Goal: Find specific page/section: Find specific page/section

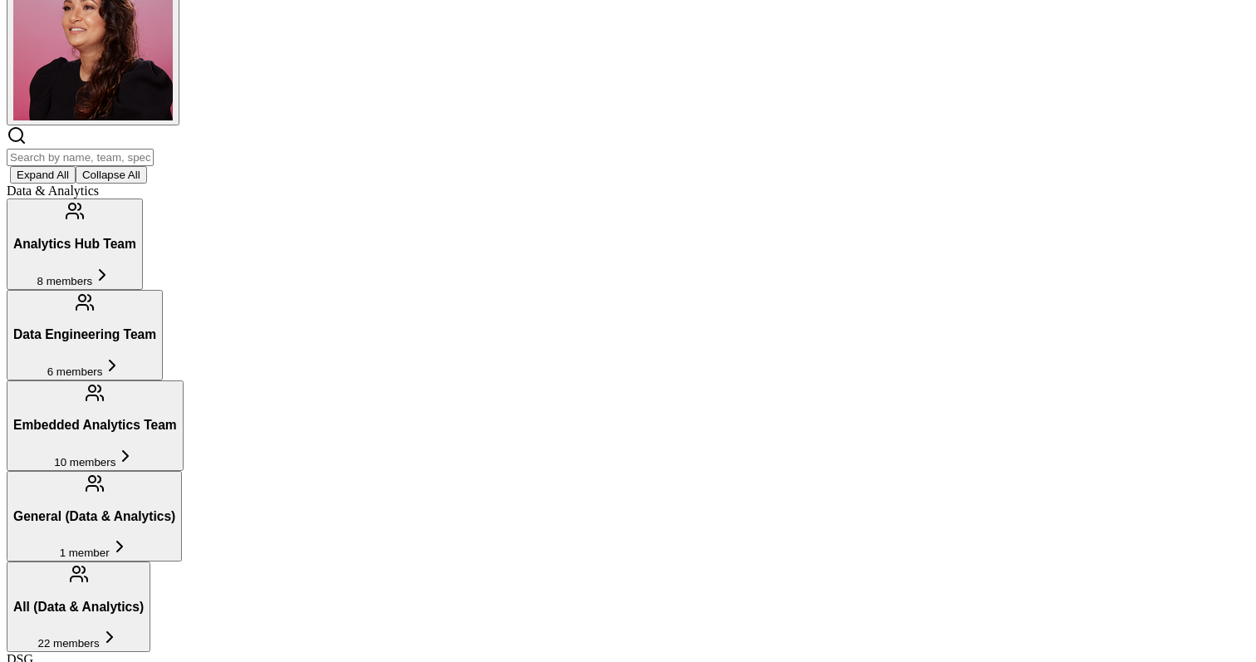
scroll to position [189, 0]
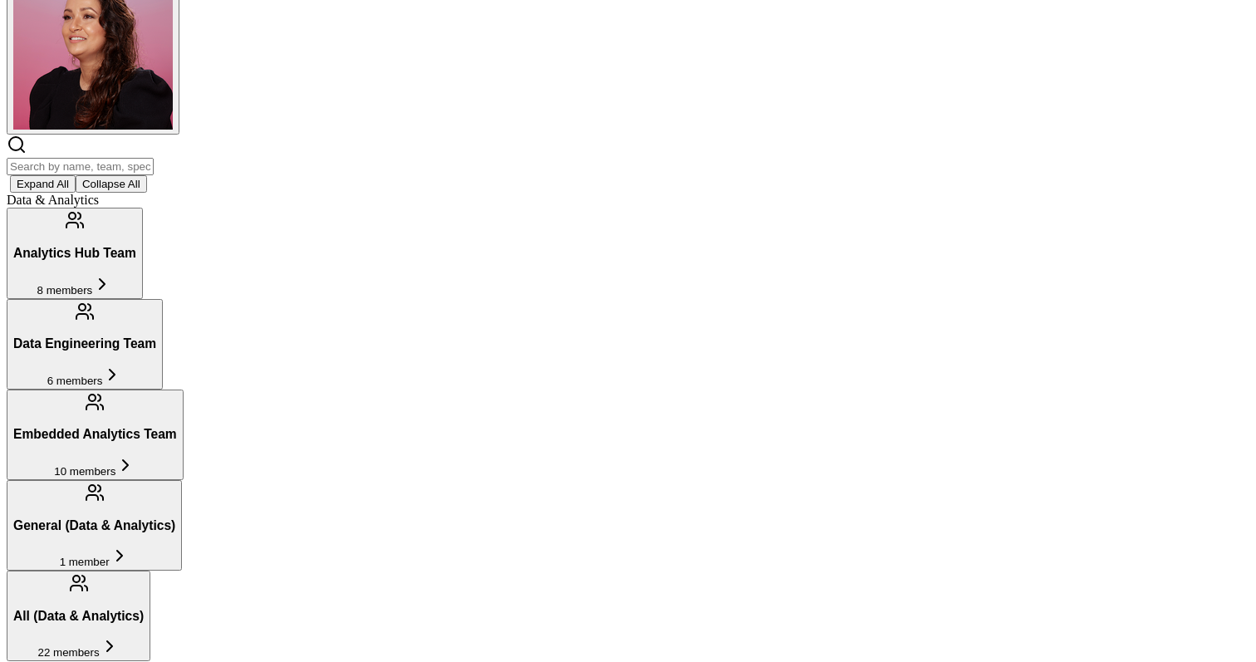
click at [154, 158] on input "text" at bounding box center [80, 166] width 147 height 17
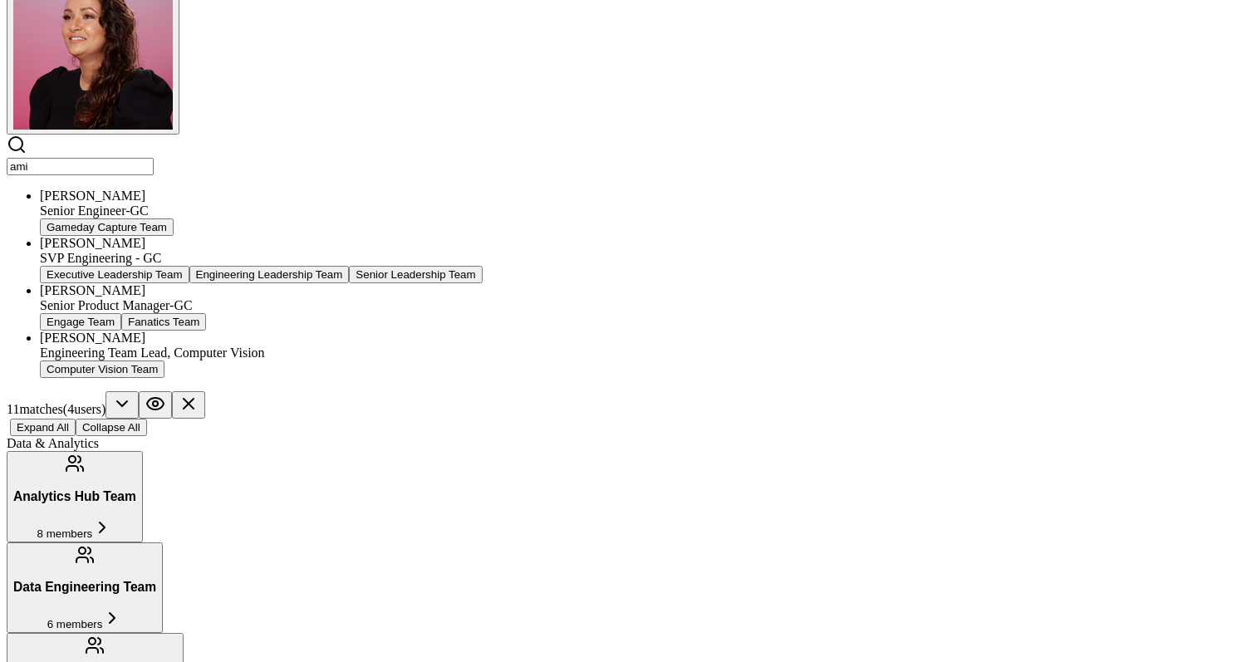
click at [356, 251] on div "SVP Engineering - GC" at bounding box center [645, 258] width 1210 height 15
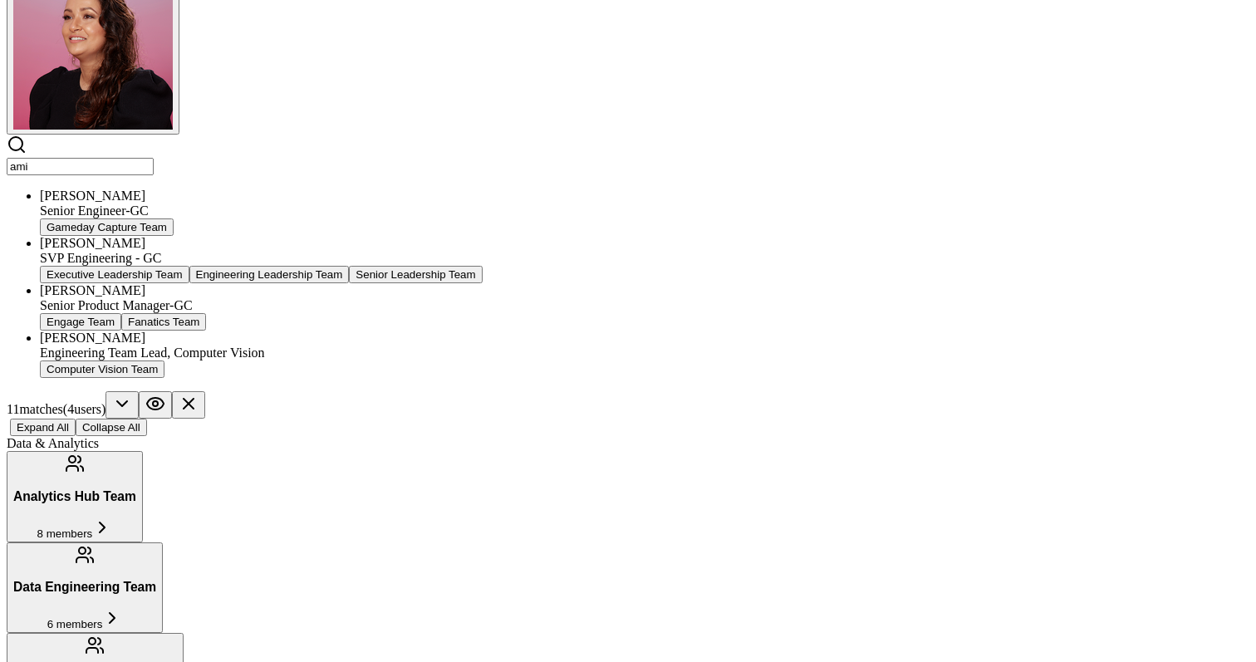
click at [154, 158] on input "ami" at bounding box center [80, 166] width 147 height 17
click at [306, 236] on div "[PERSON_NAME]" at bounding box center [645, 243] width 1210 height 15
click at [154, 158] on input "ami" at bounding box center [80, 166] width 147 height 17
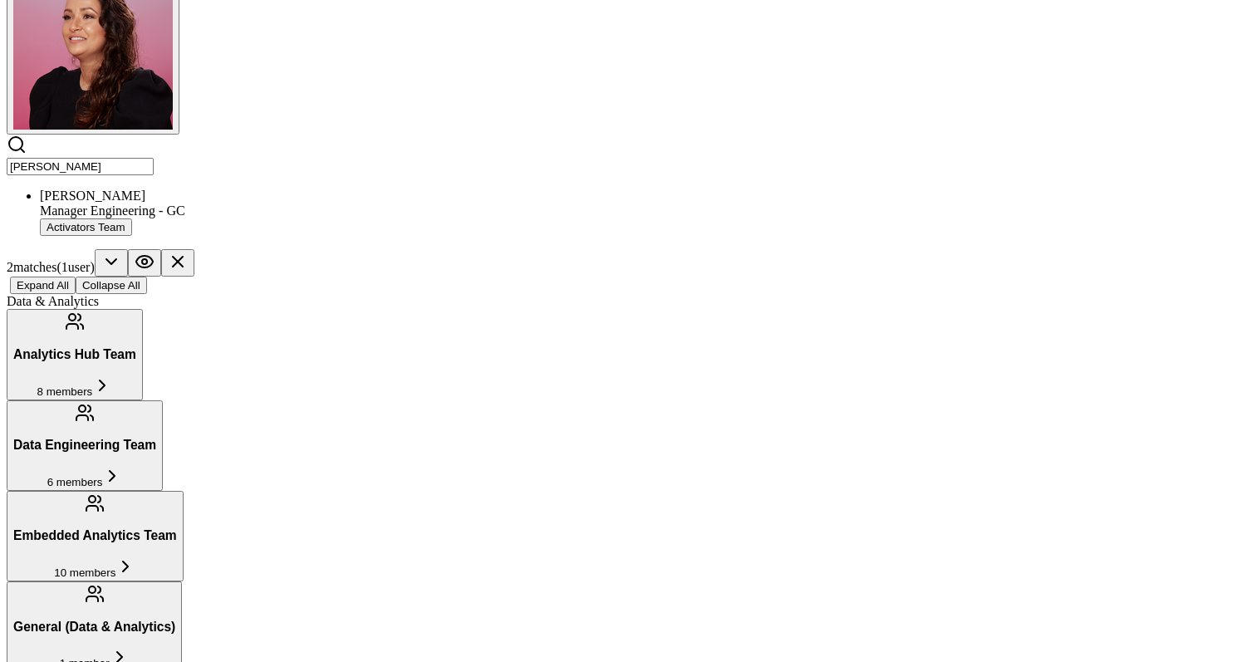
click at [154, 158] on input "[PERSON_NAME]" at bounding box center [80, 166] width 147 height 17
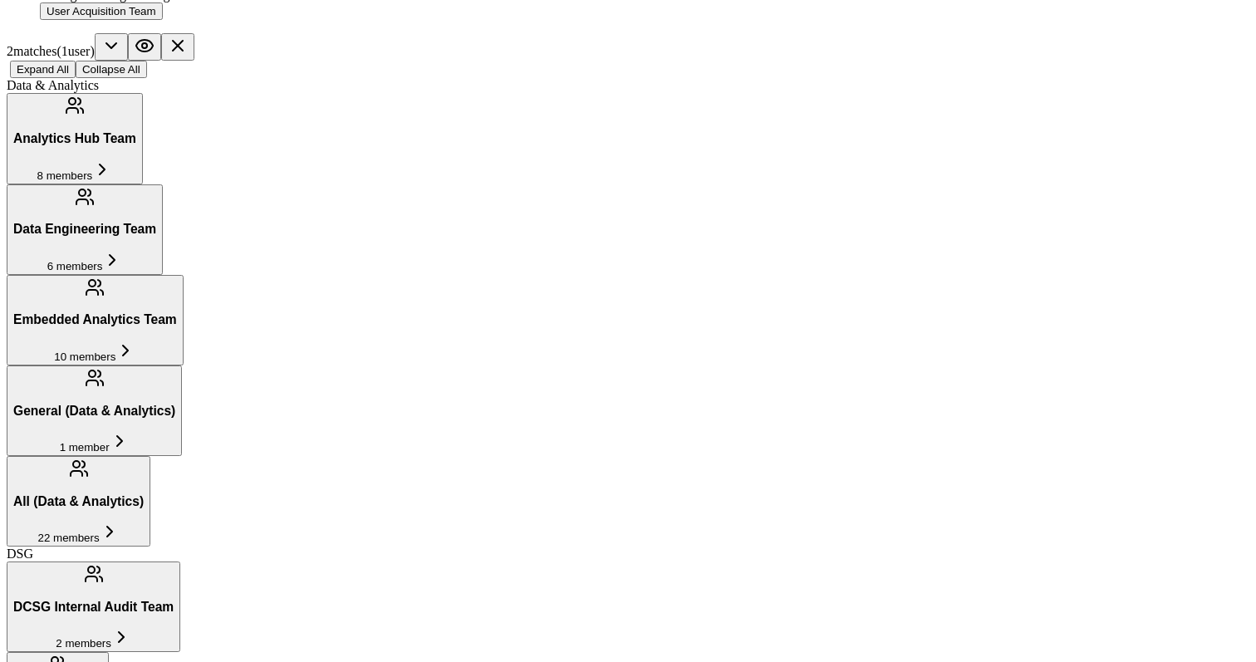
scroll to position [404, 0]
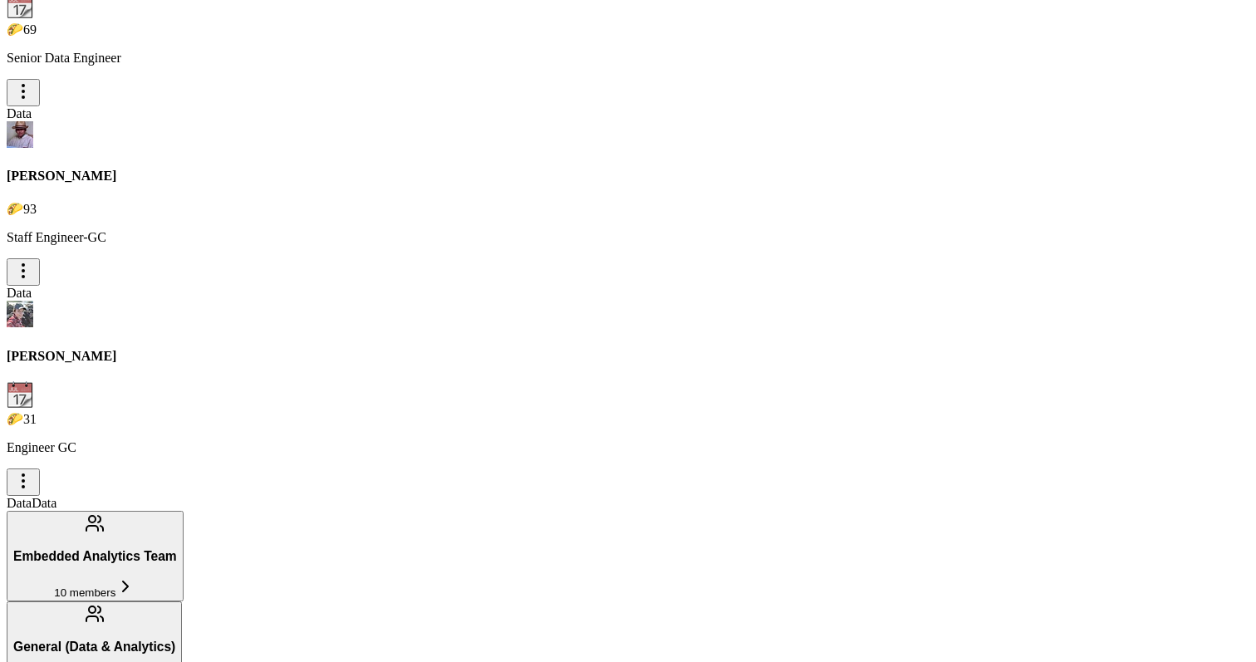
scroll to position [438, 0]
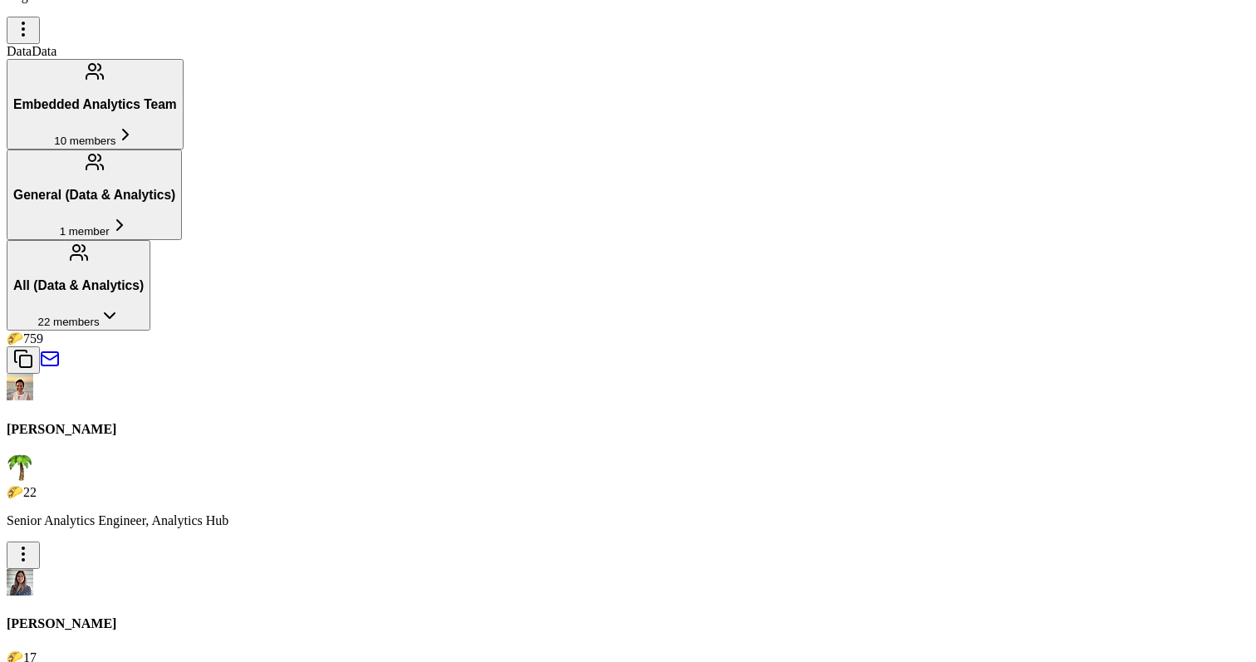
scroll to position [0, 0]
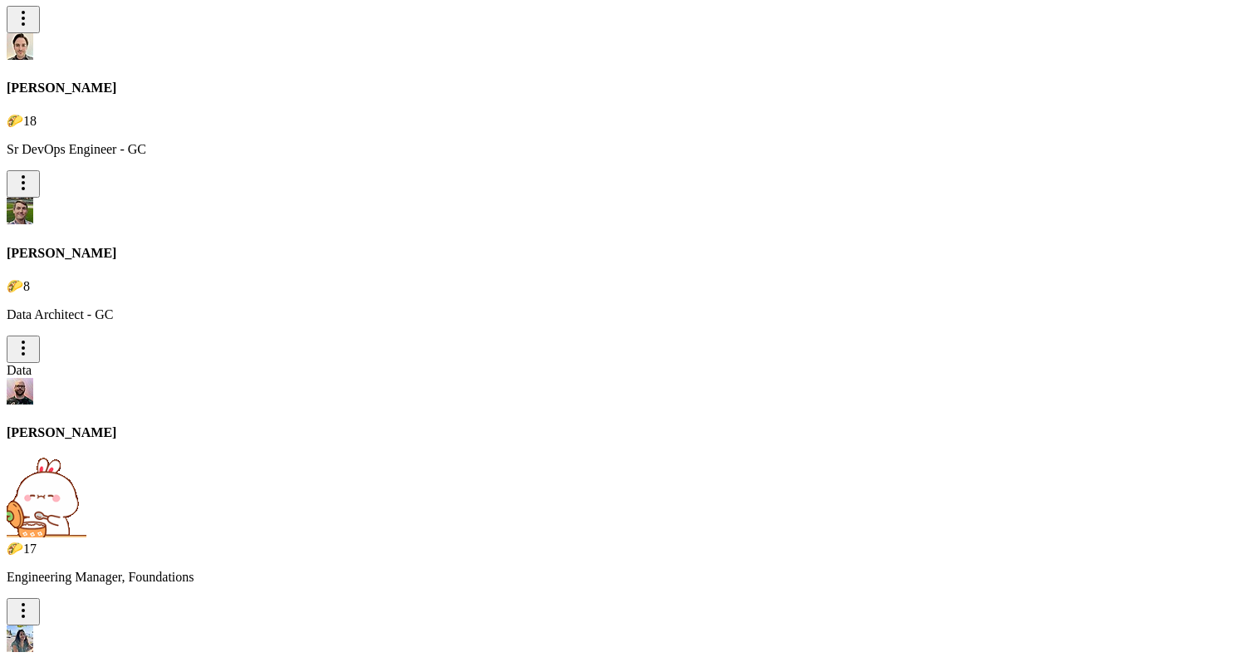
scroll to position [855, 0]
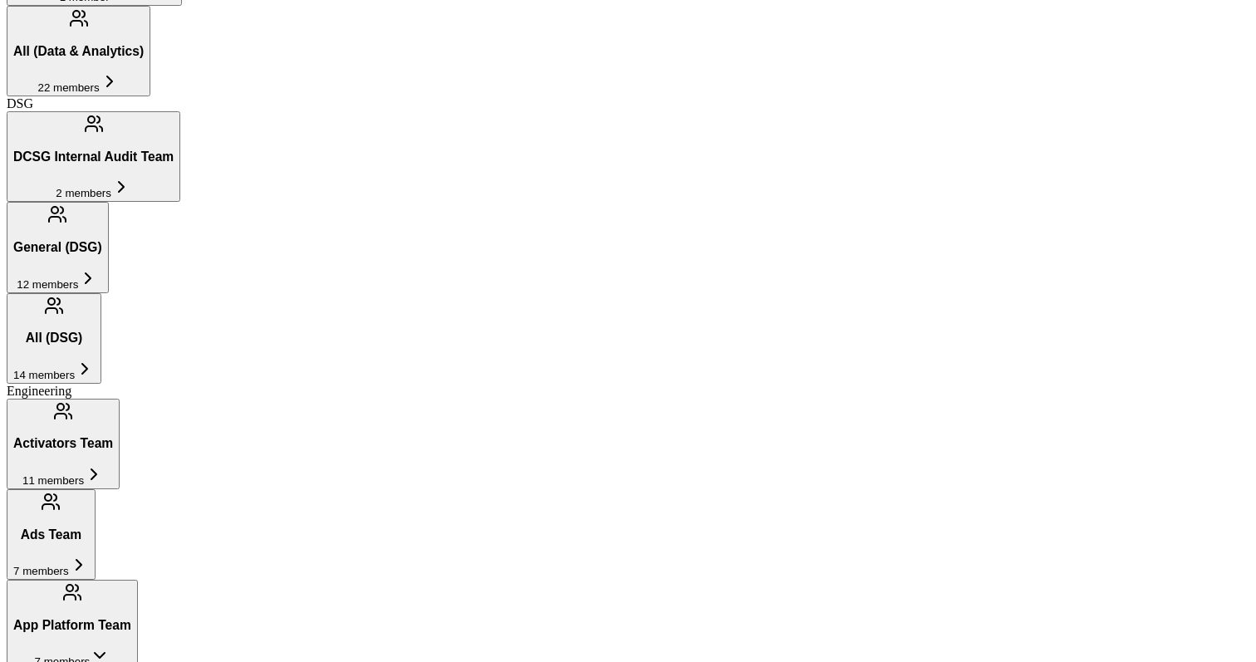
type input "[PERSON_NAME]"
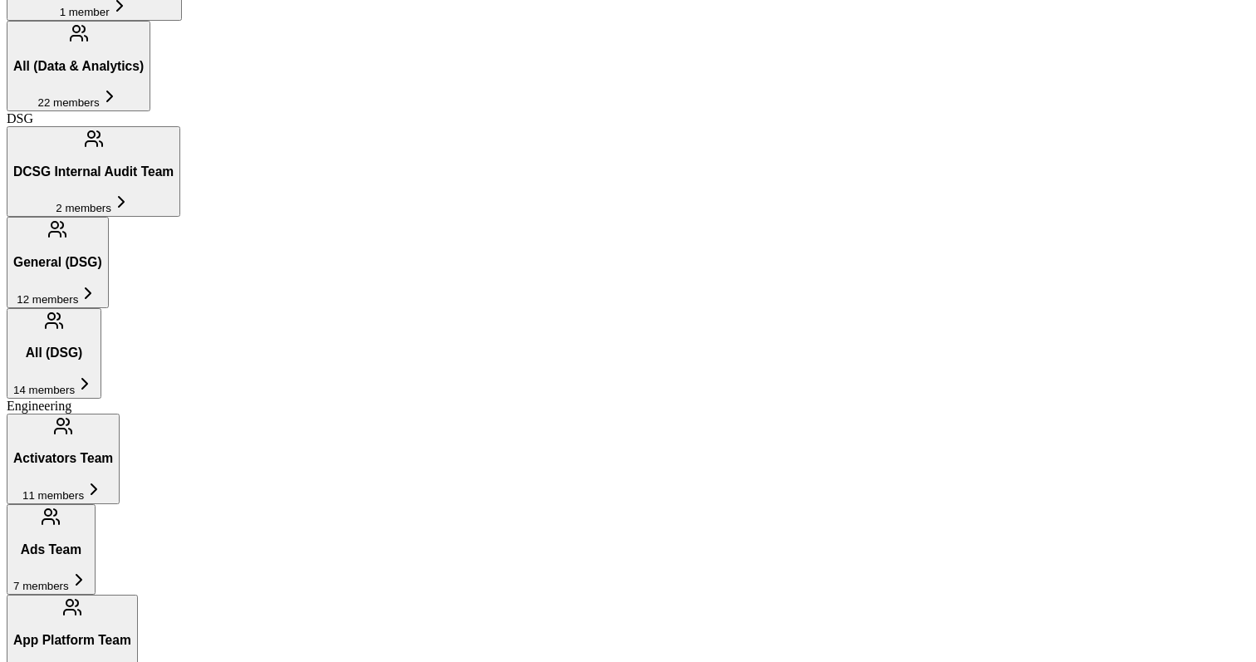
scroll to position [839, 0]
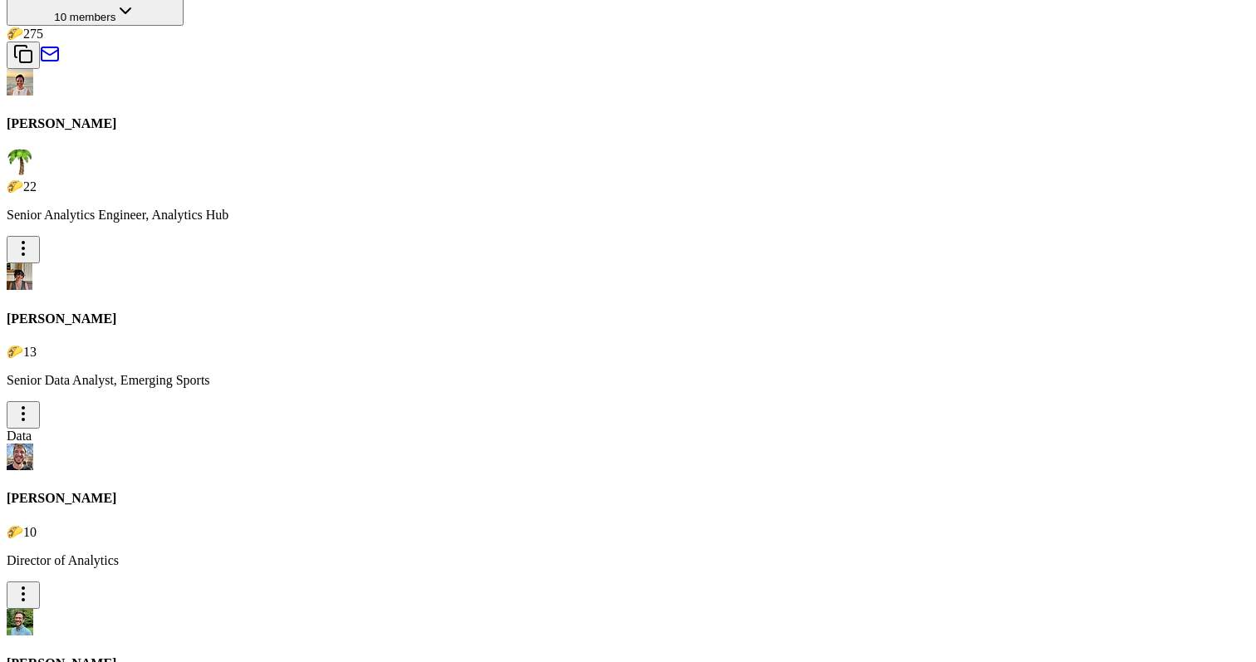
scroll to position [2777, 0]
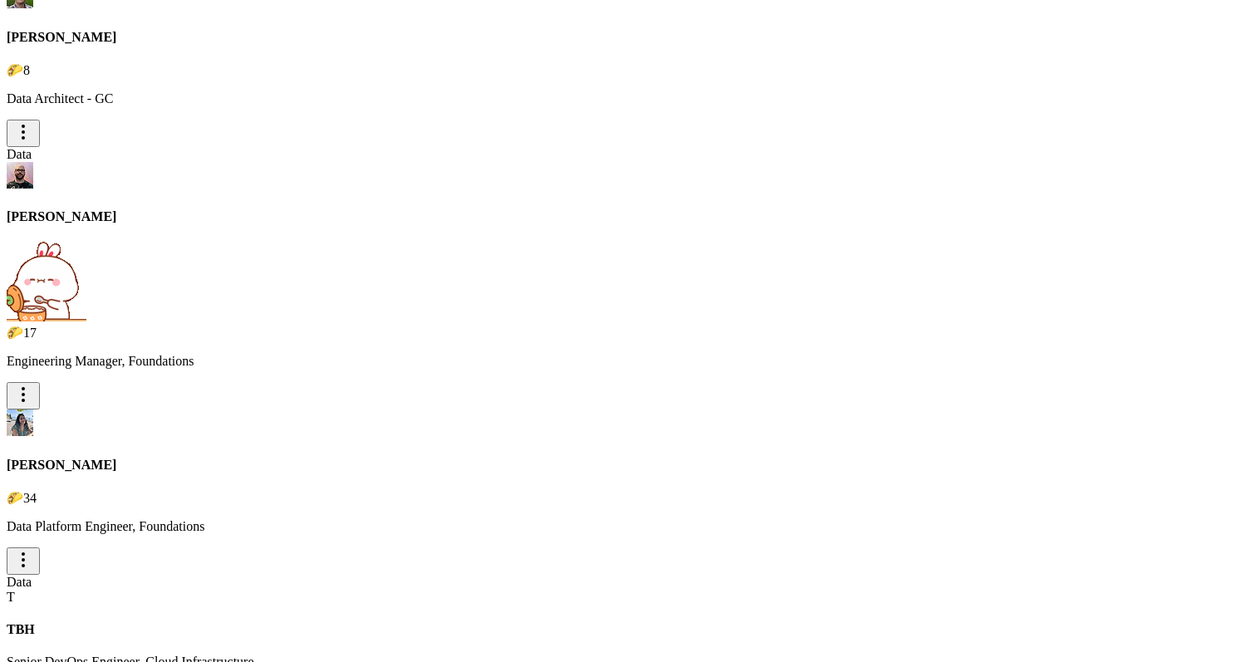
scroll to position [839, 0]
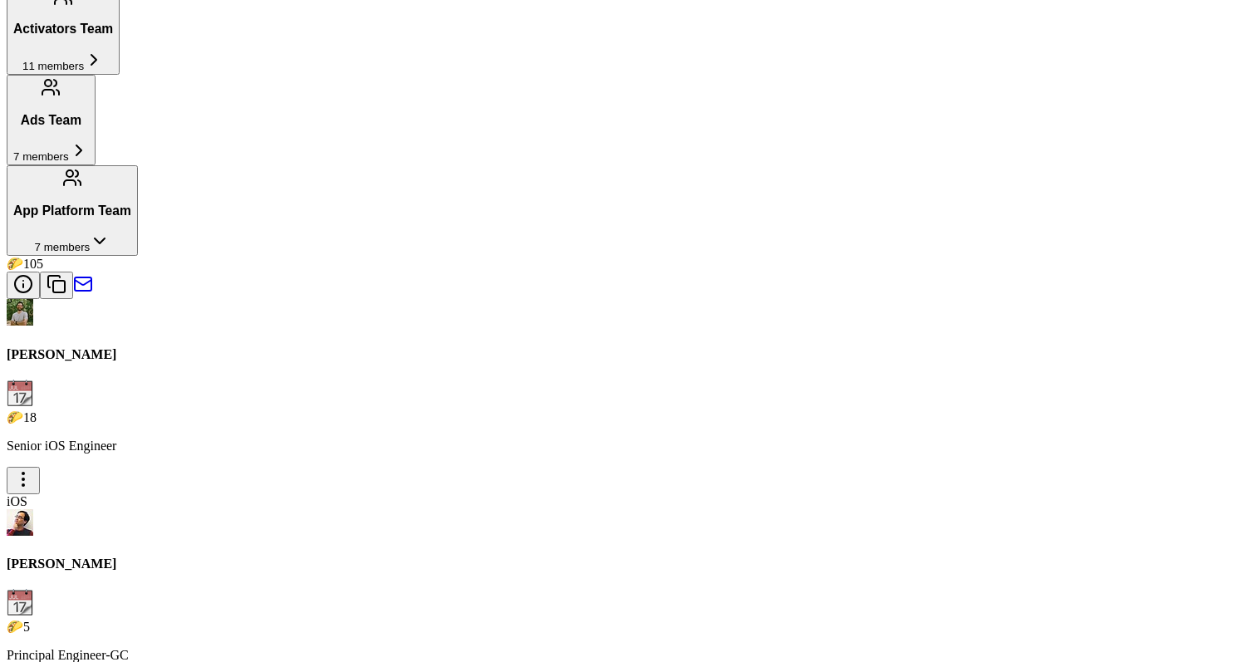
type input "jerr"
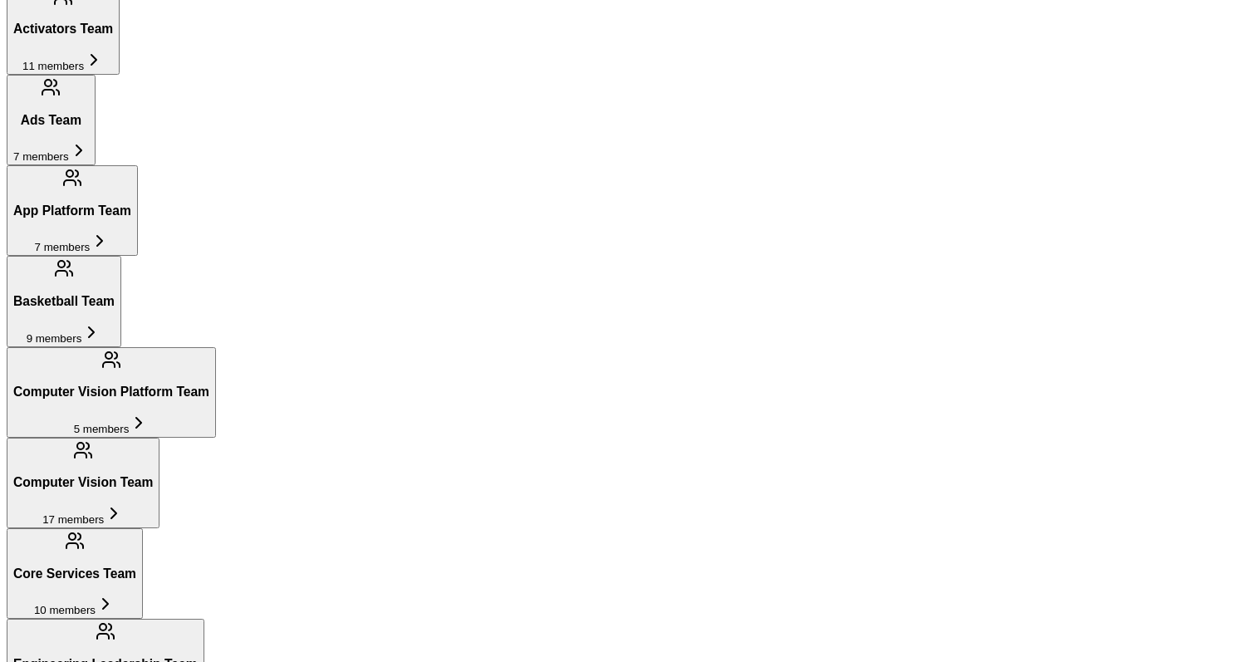
scroll to position [839, 0]
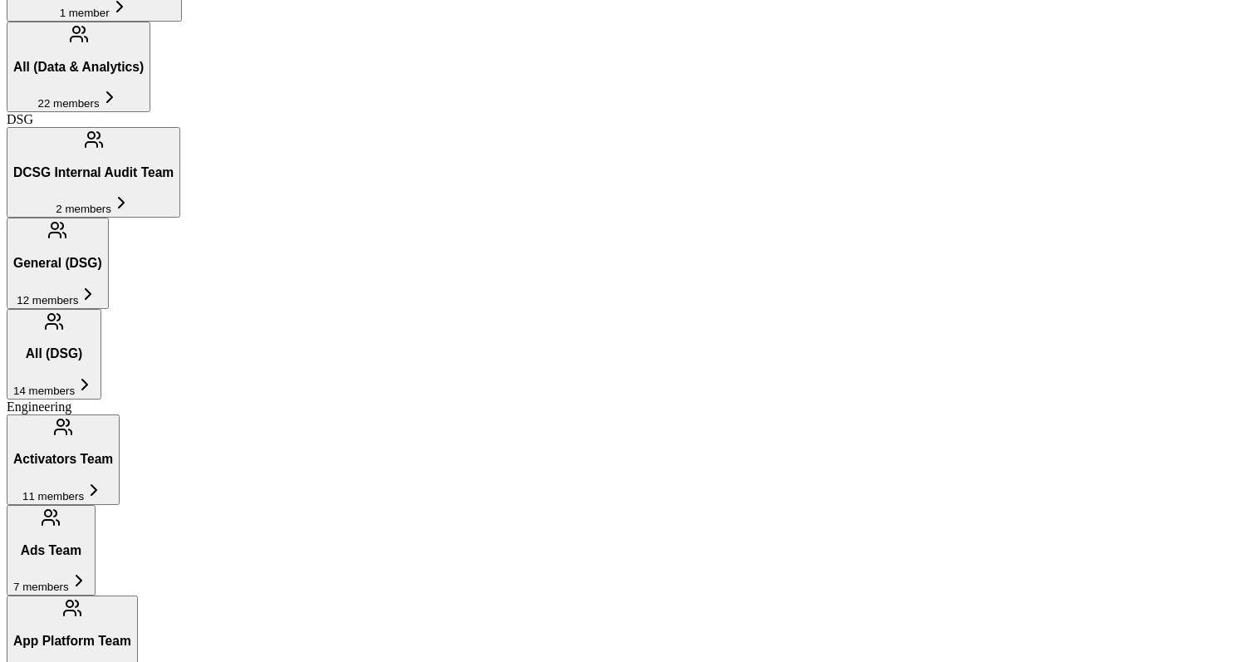
scroll to position [1727, 0]
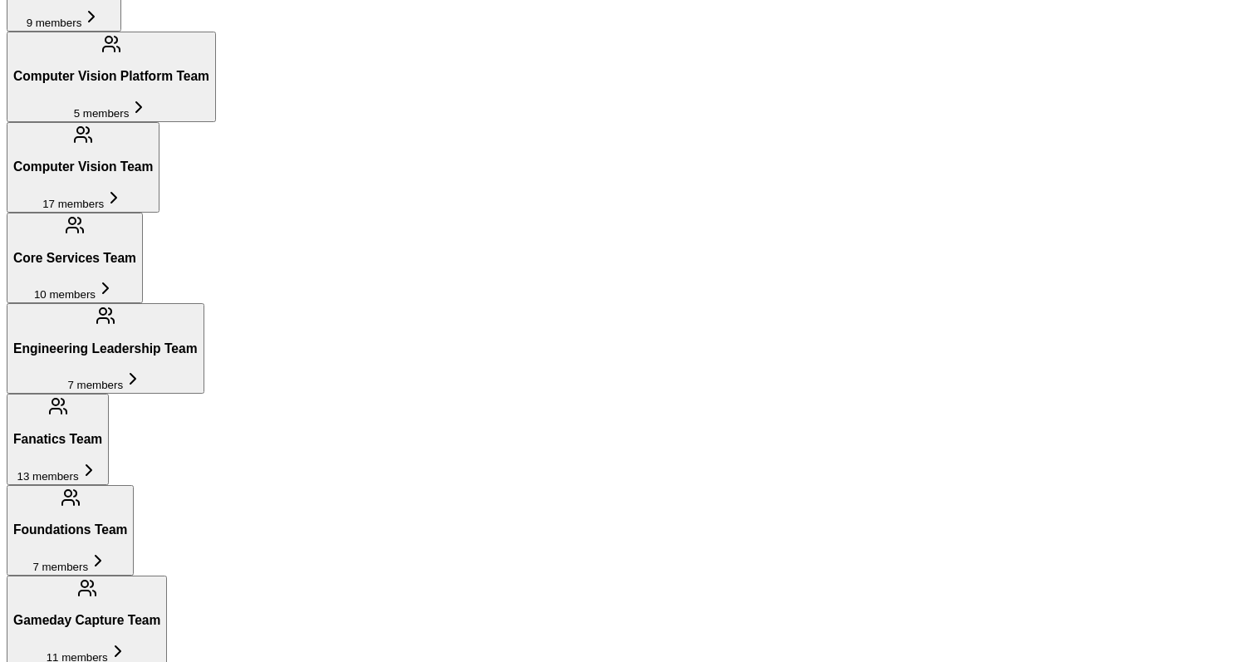
scroll to position [839, 0]
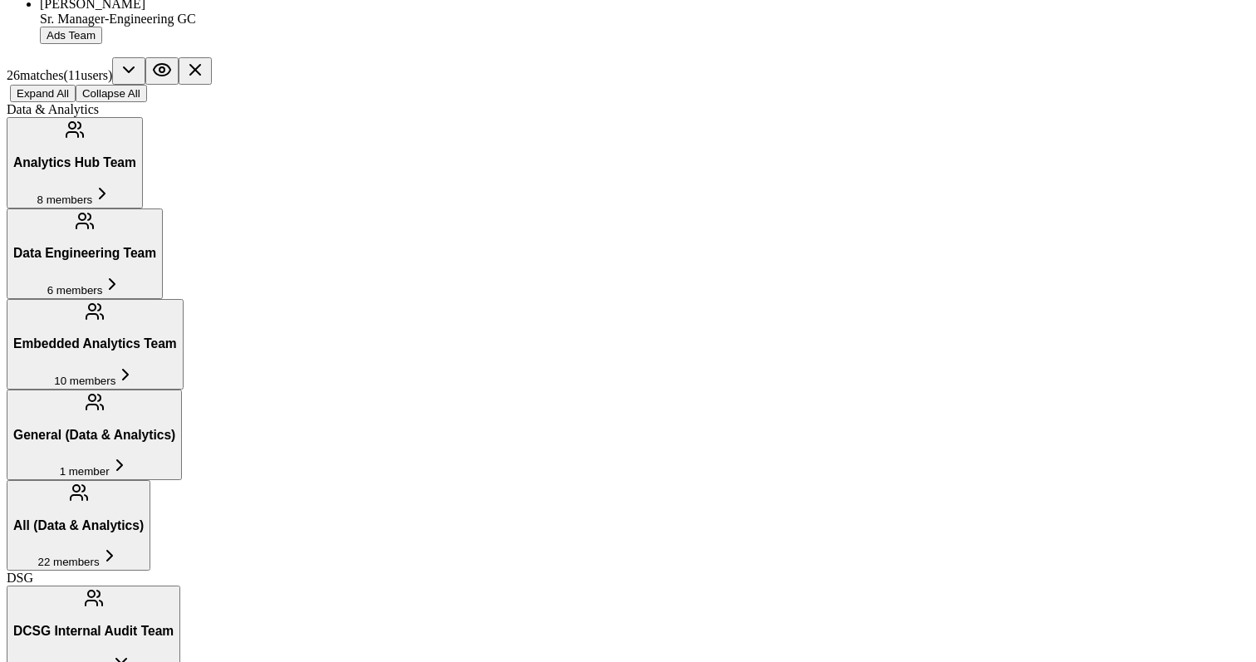
scroll to position [1286, 0]
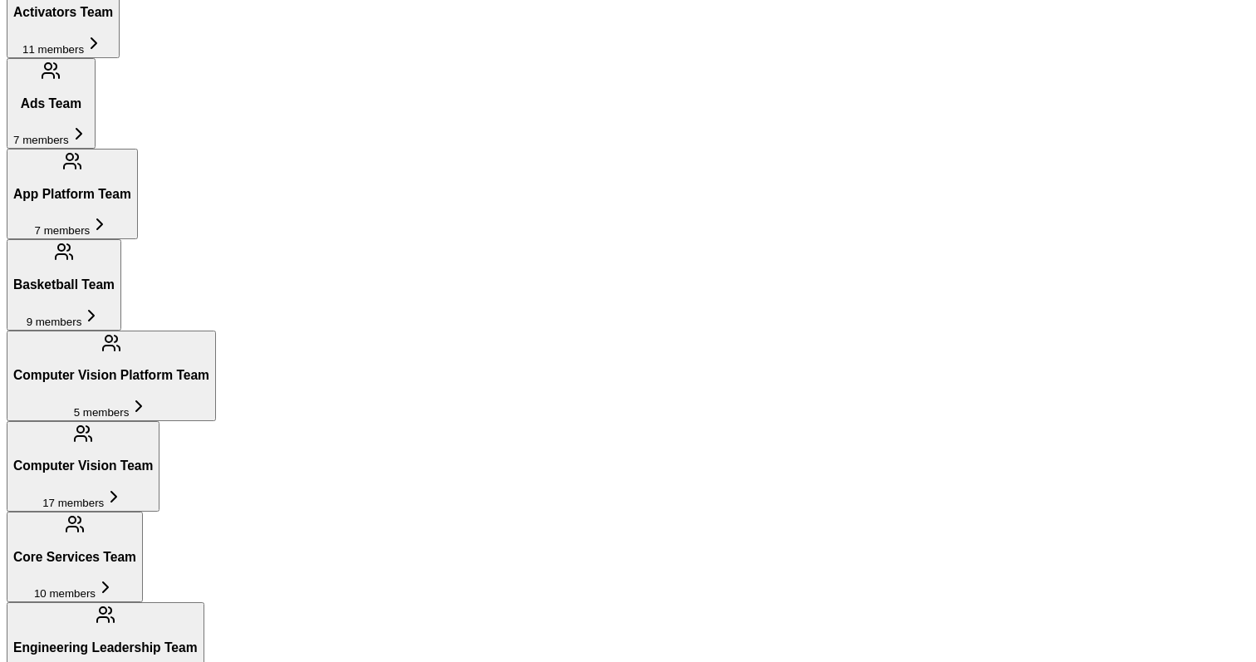
scroll to position [839, 0]
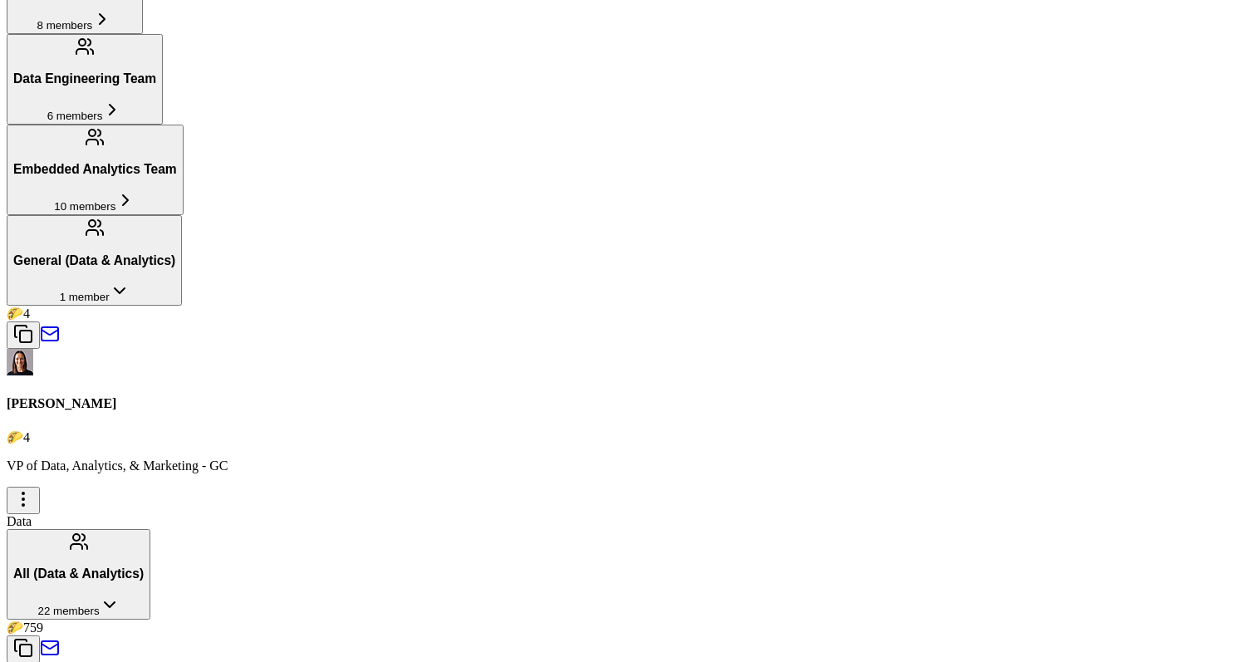
scroll to position [2609, 0]
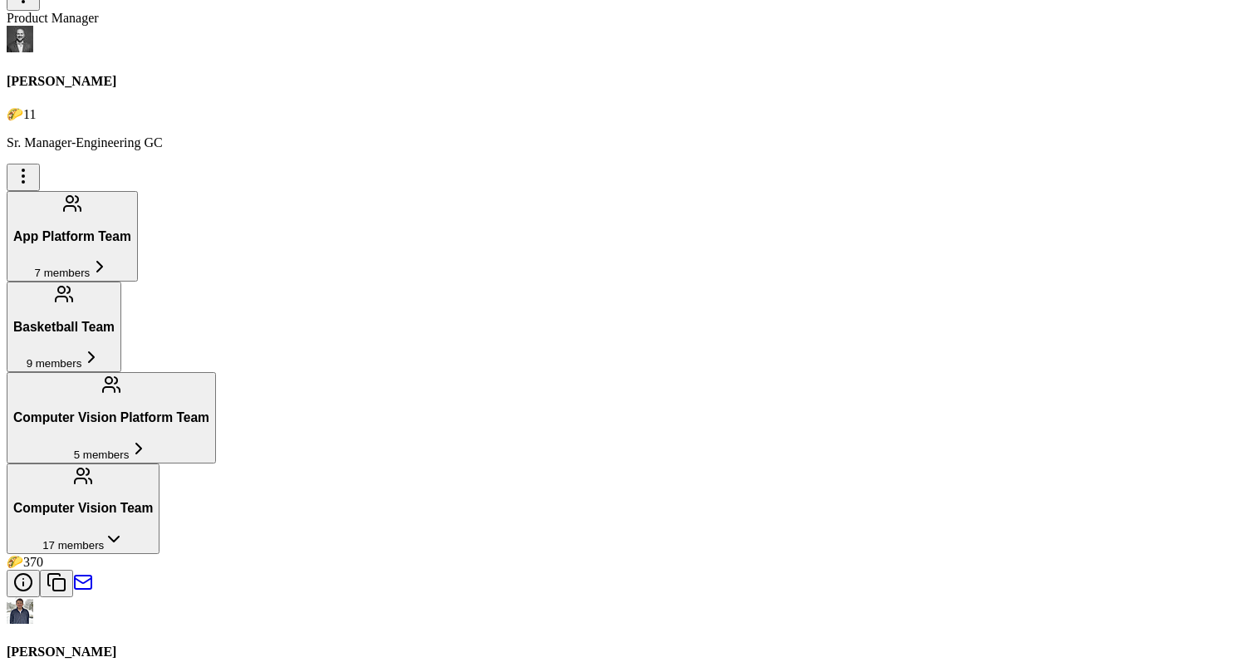
scroll to position [2174, 0]
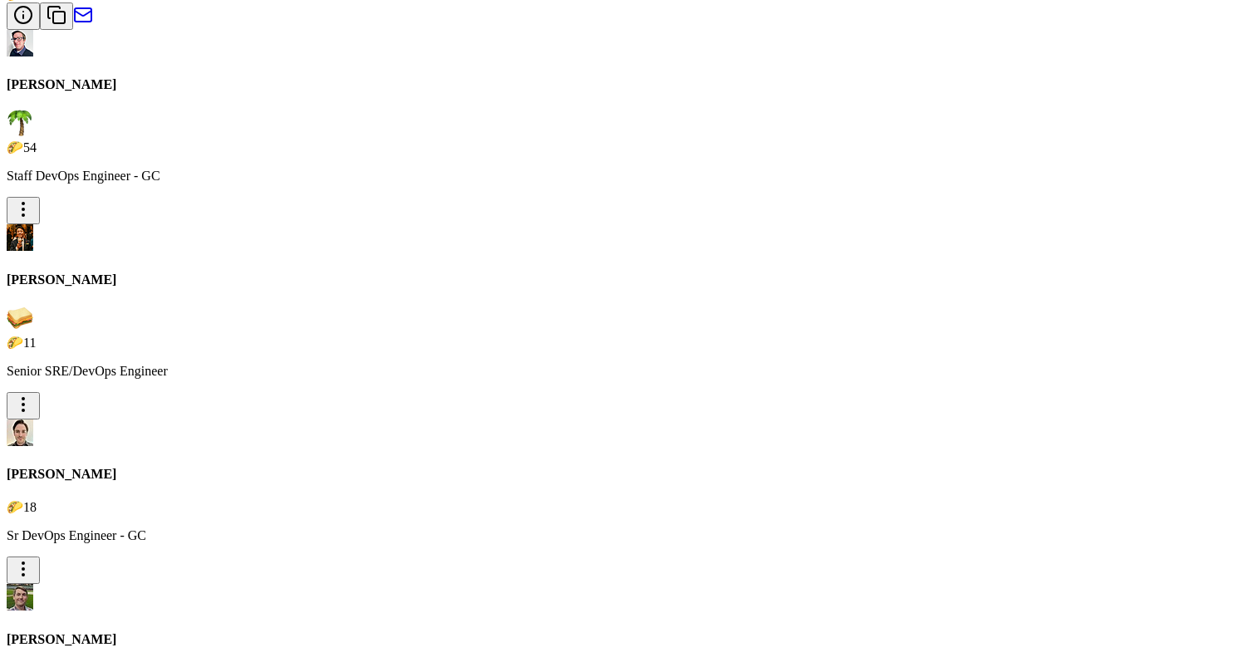
scroll to position [839, 0]
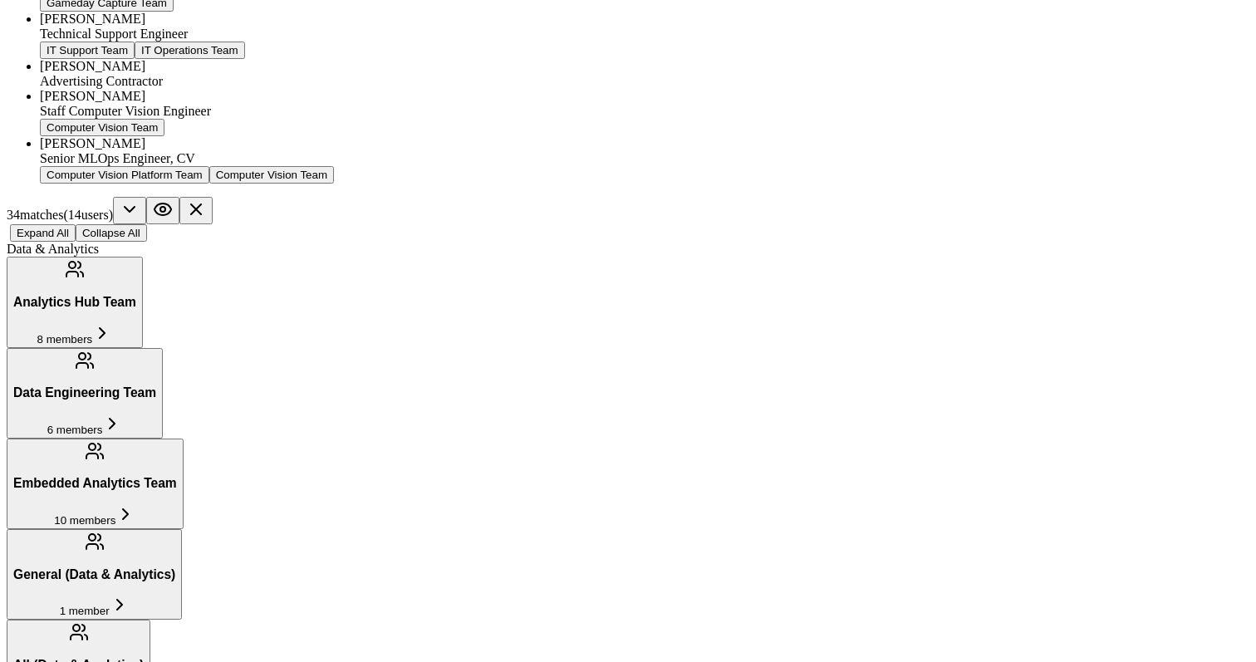
scroll to position [2356, 0]
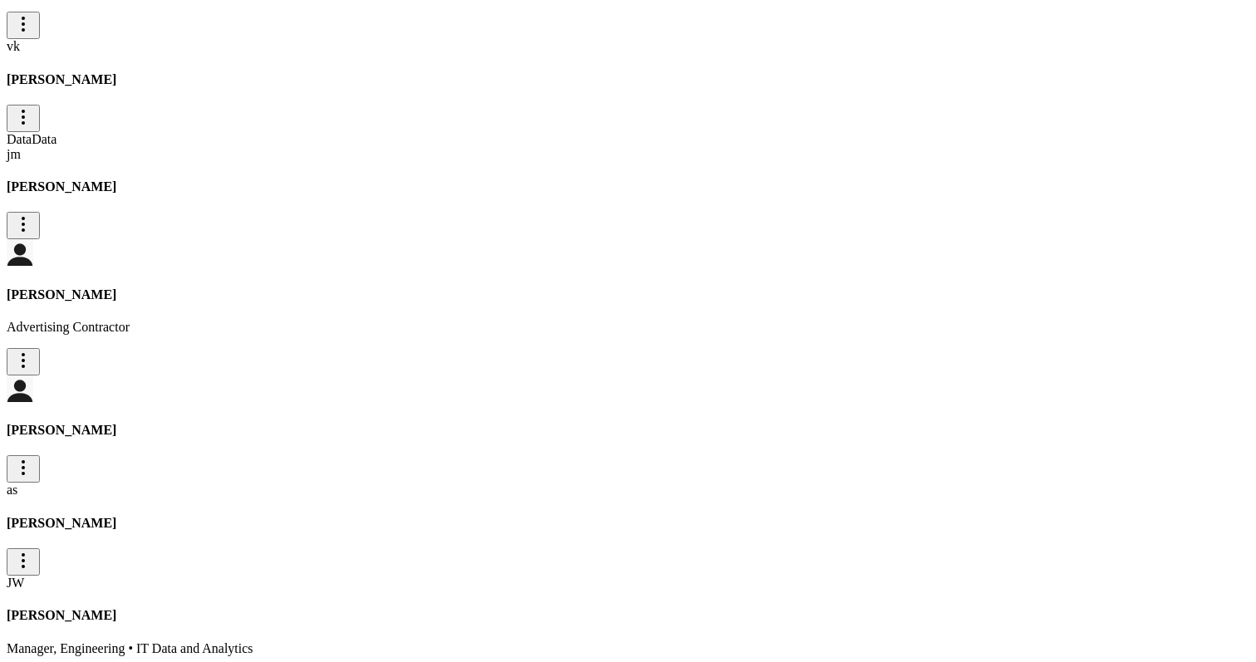
type input "[PERSON_NAME]"
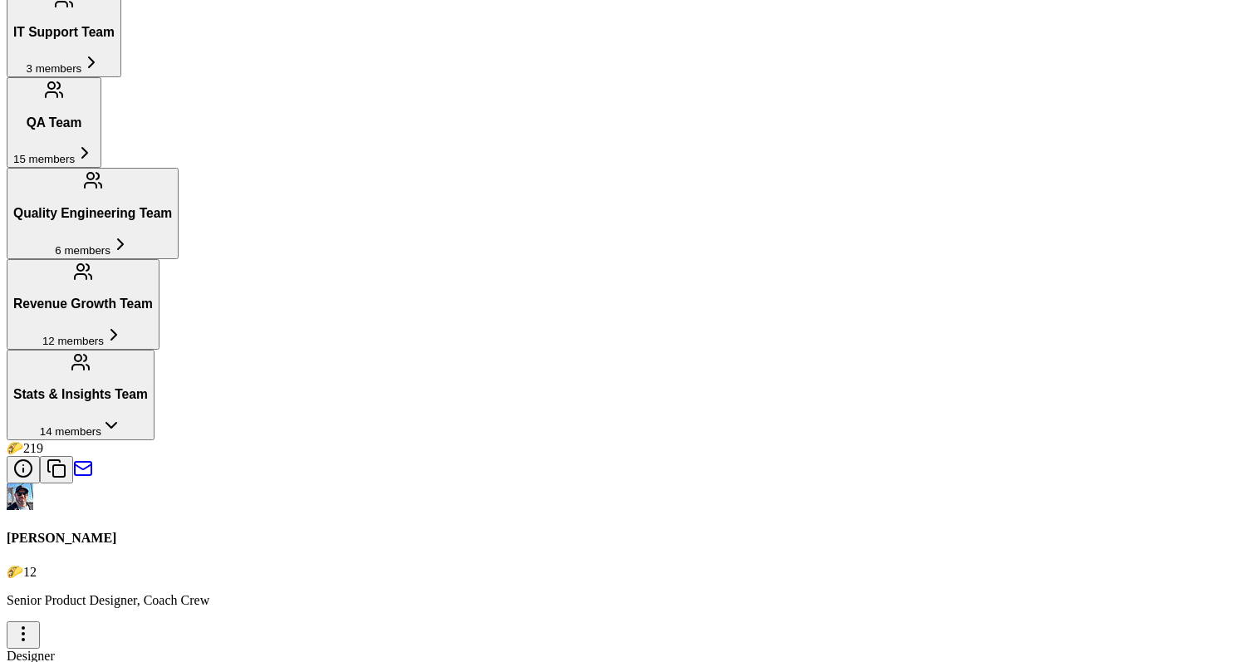
scroll to position [839, 0]
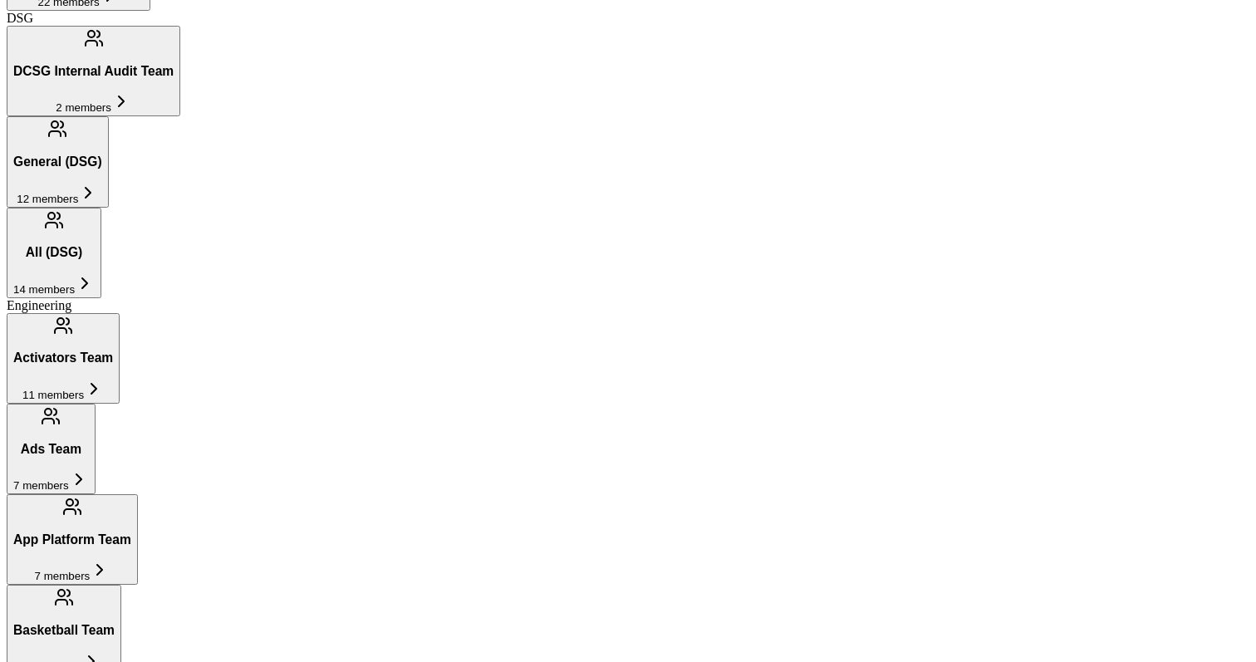
type input "[PERSON_NAME]"
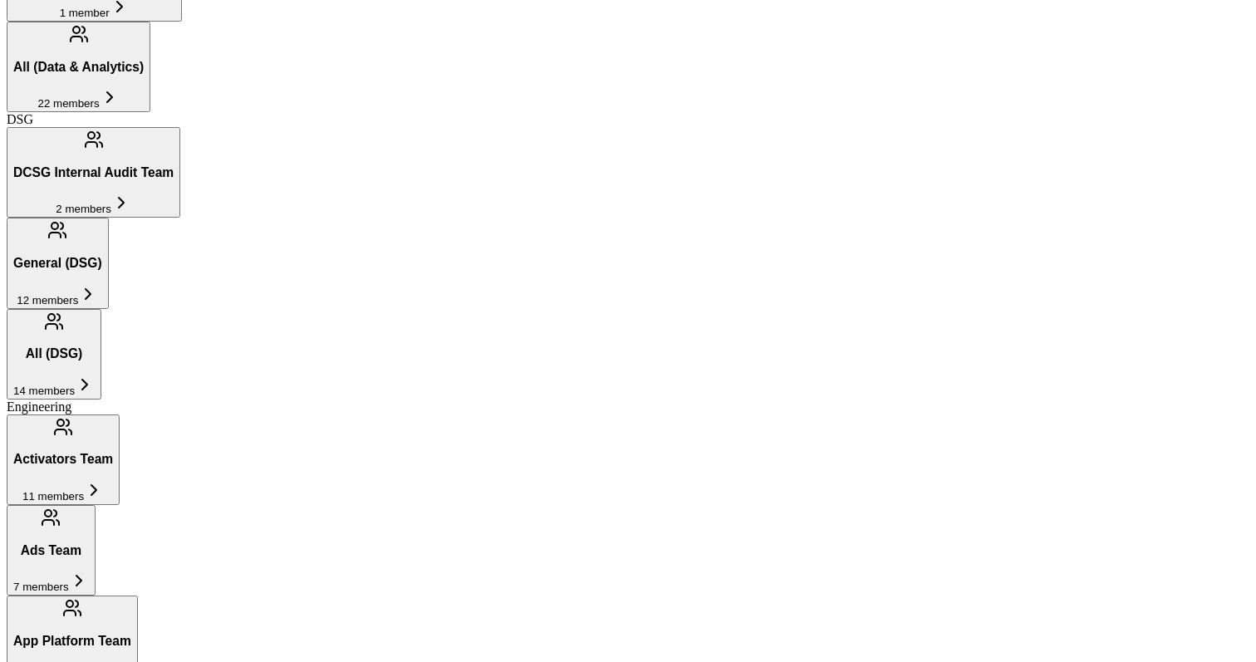
type input "finl"
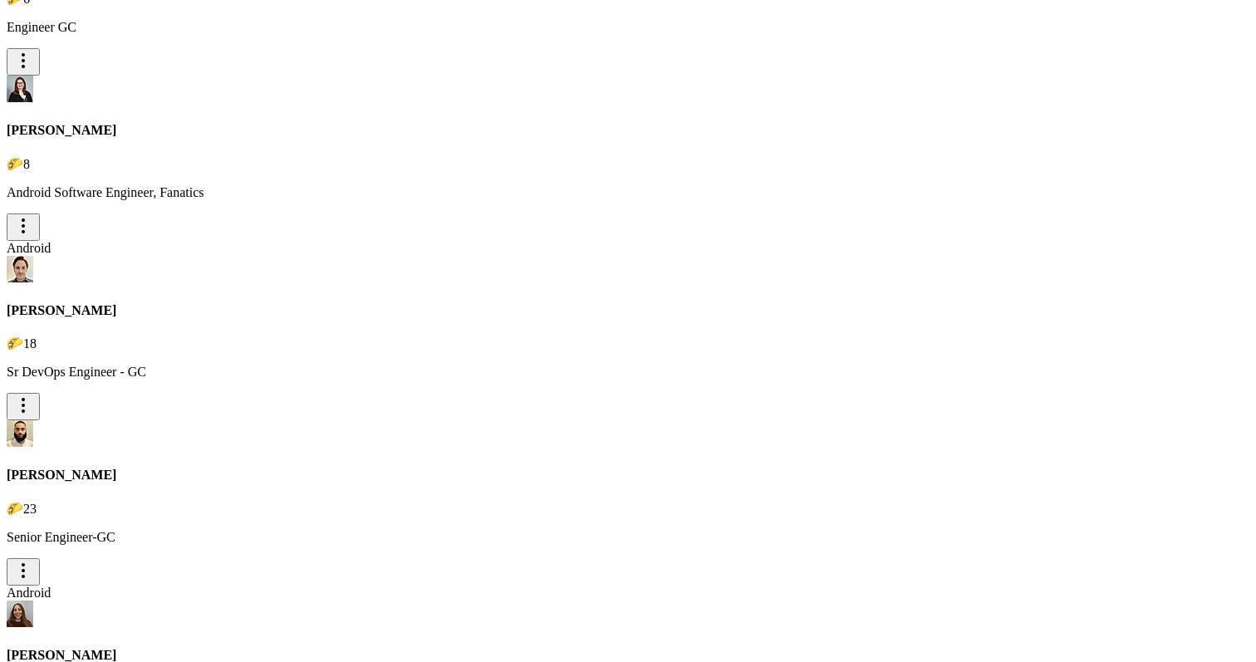
scroll to position [8511, 0]
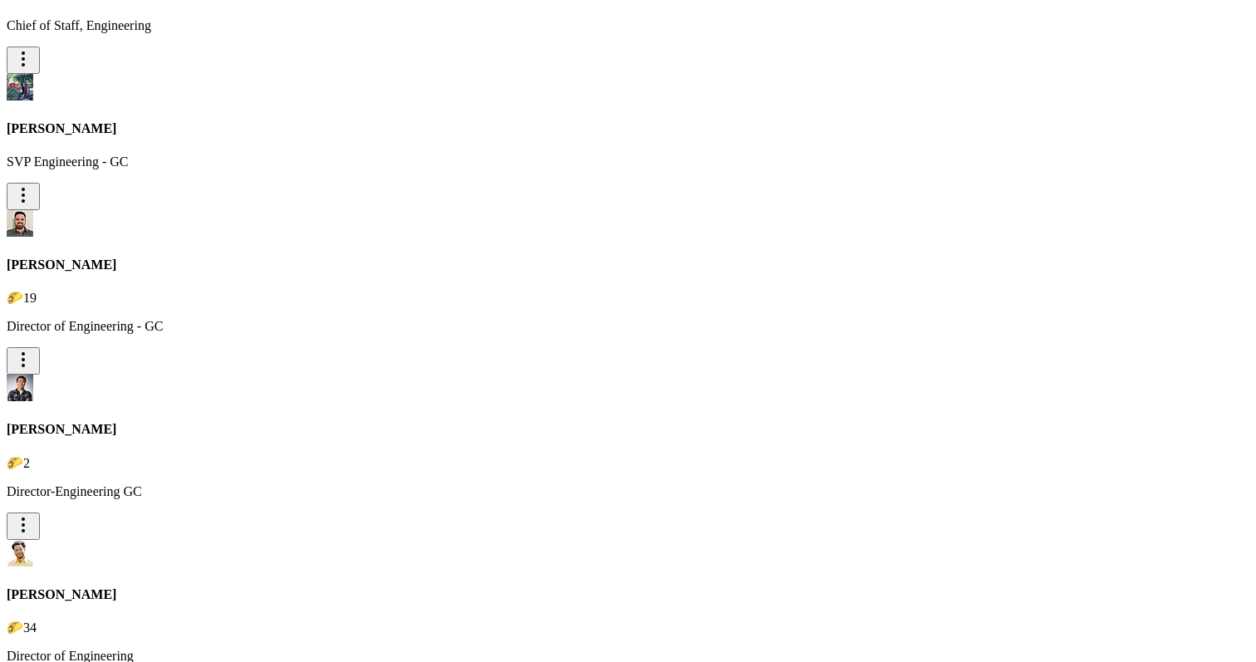
scroll to position [12125, 0]
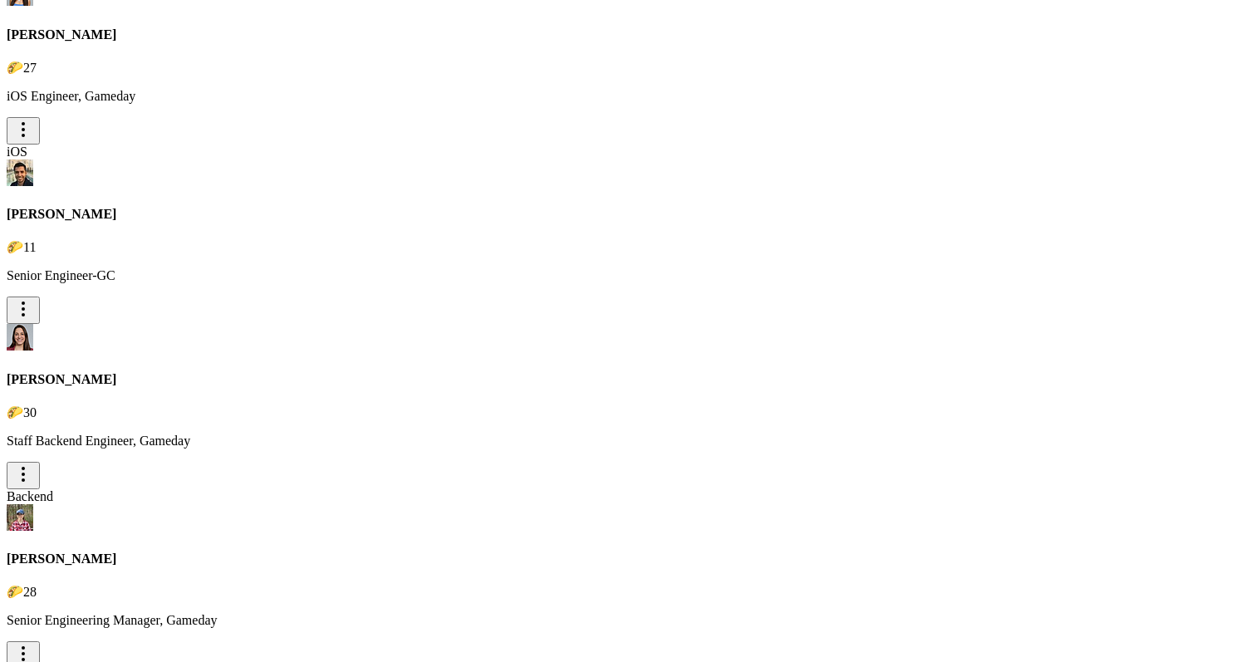
type input "[PERSON_NAME]"
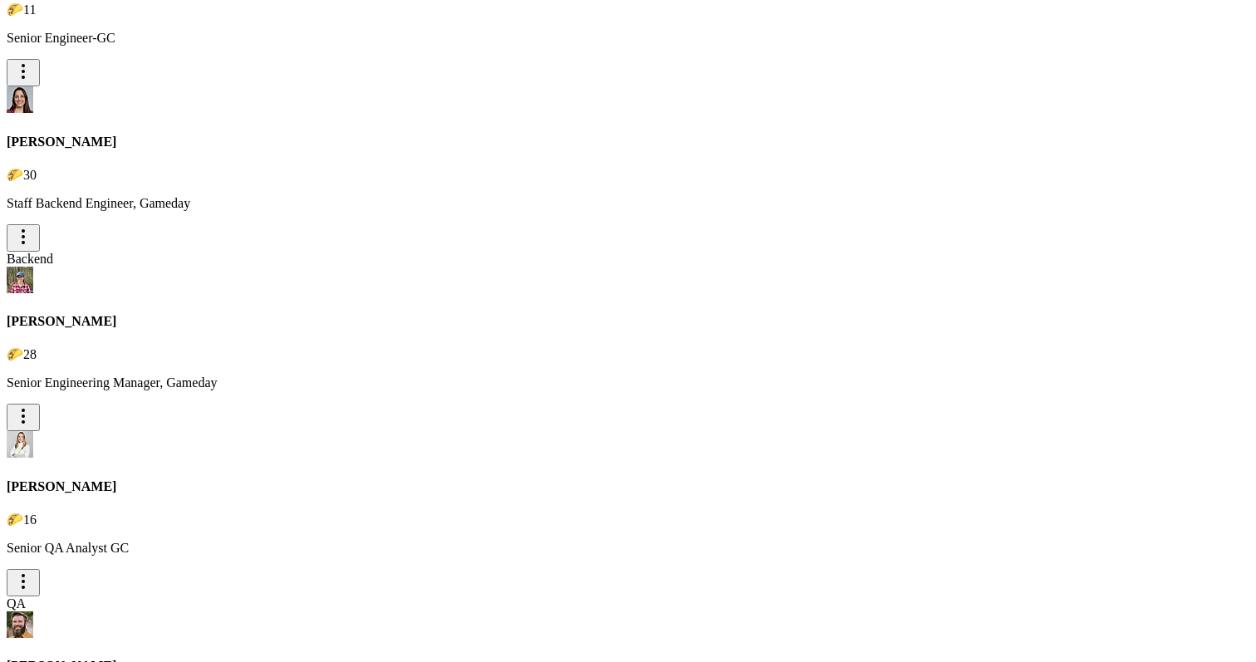
scroll to position [12044, 0]
